Goal: Find specific page/section: Find specific page/section

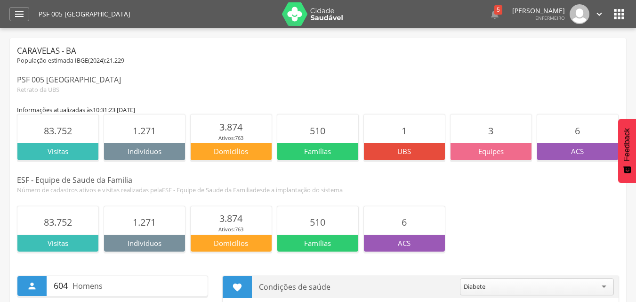
click at [32, 4] on div " Dashboard Supervisão Produtividade Mapa da Cidade App desatualizado Última si…" at bounding box center [317, 14] width 617 height 28
drag, startPoint x: 30, startPoint y: 7, endPoint x: 26, endPoint y: 10, distance: 5.0
click at [30, 8] on div " Dashboard Supervisão Produtividade Mapa da Cidade App desatualizado Última si…" at bounding box center [317, 14] width 617 height 28
click at [24, 11] on icon "" at bounding box center [19, 13] width 11 height 11
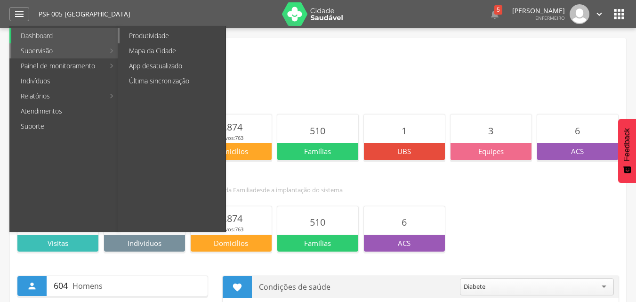
click at [151, 32] on link "Produtividade" at bounding box center [173, 35] width 106 height 15
type input "**********"
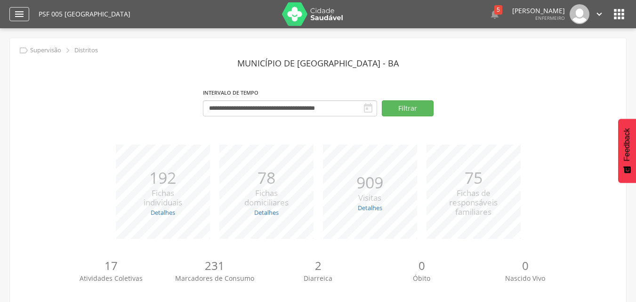
click at [20, 16] on icon "" at bounding box center [19, 13] width 11 height 11
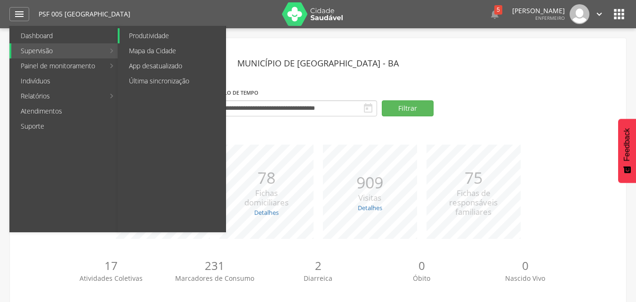
click at [158, 36] on link "Produtividade" at bounding box center [173, 35] width 106 height 15
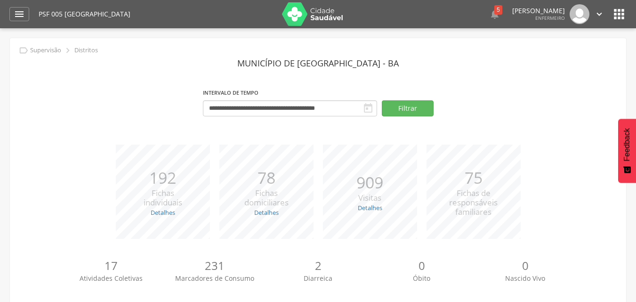
click at [96, 52] on p "Distritos" at bounding box center [86, 51] width 24 height 8
click at [619, 12] on icon "" at bounding box center [618, 14] width 15 height 15
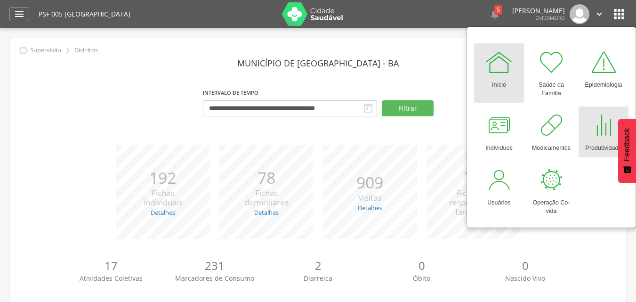
click at [603, 132] on div at bounding box center [603, 125] width 28 height 28
